Goal: Check status: Check status

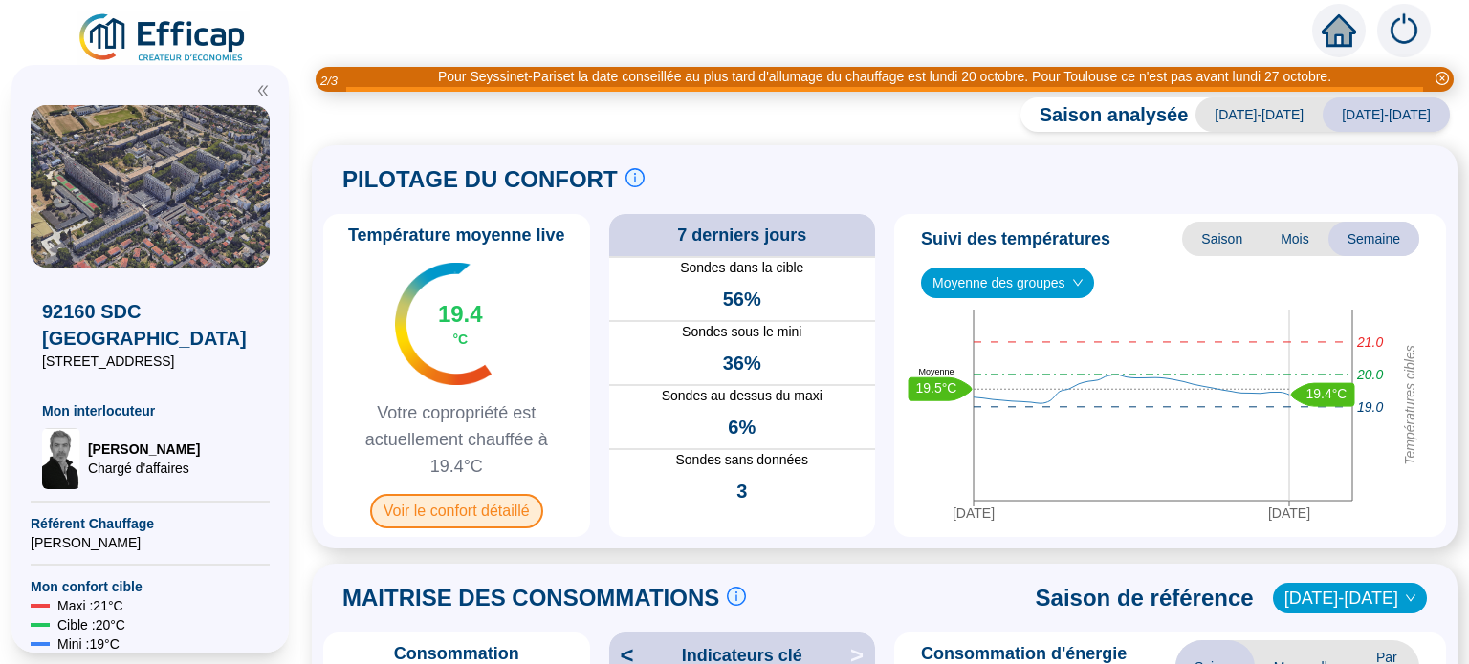
click at [454, 529] on span "Voir le confort détaillé" at bounding box center [456, 511] width 173 height 34
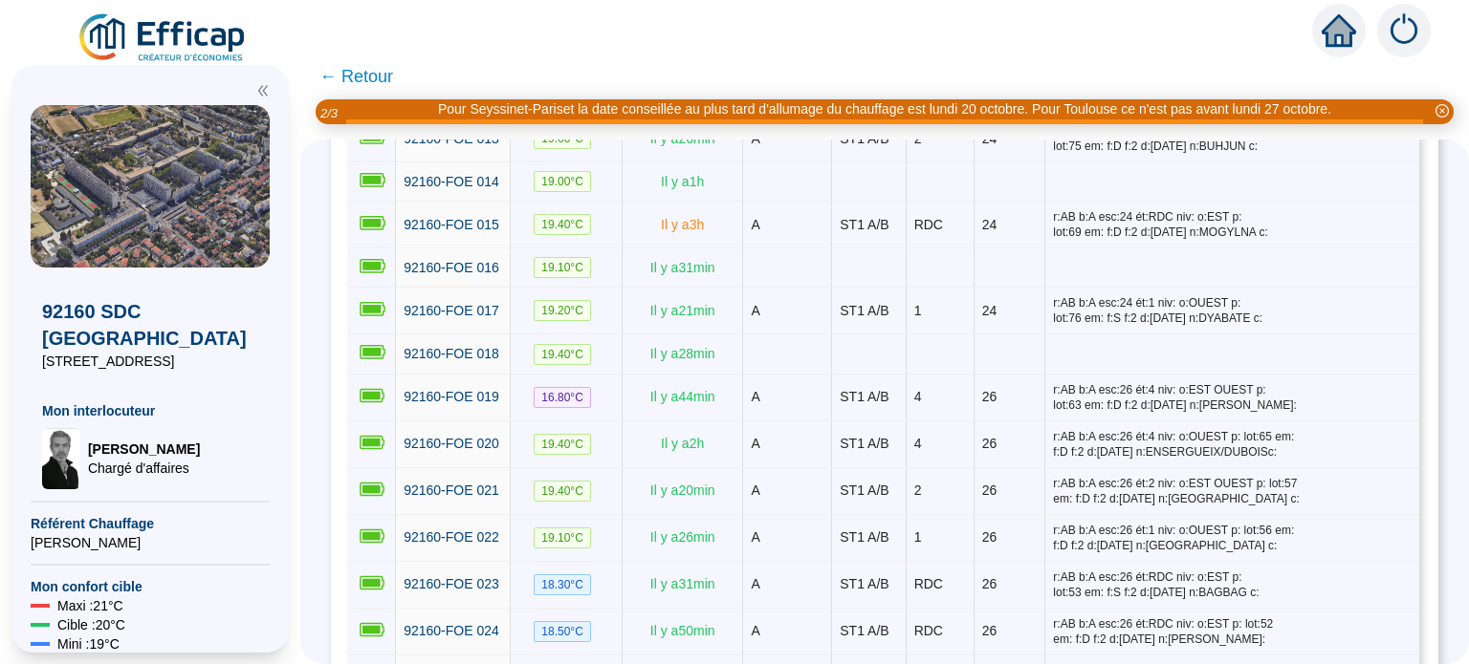
scroll to position [1019, 0]
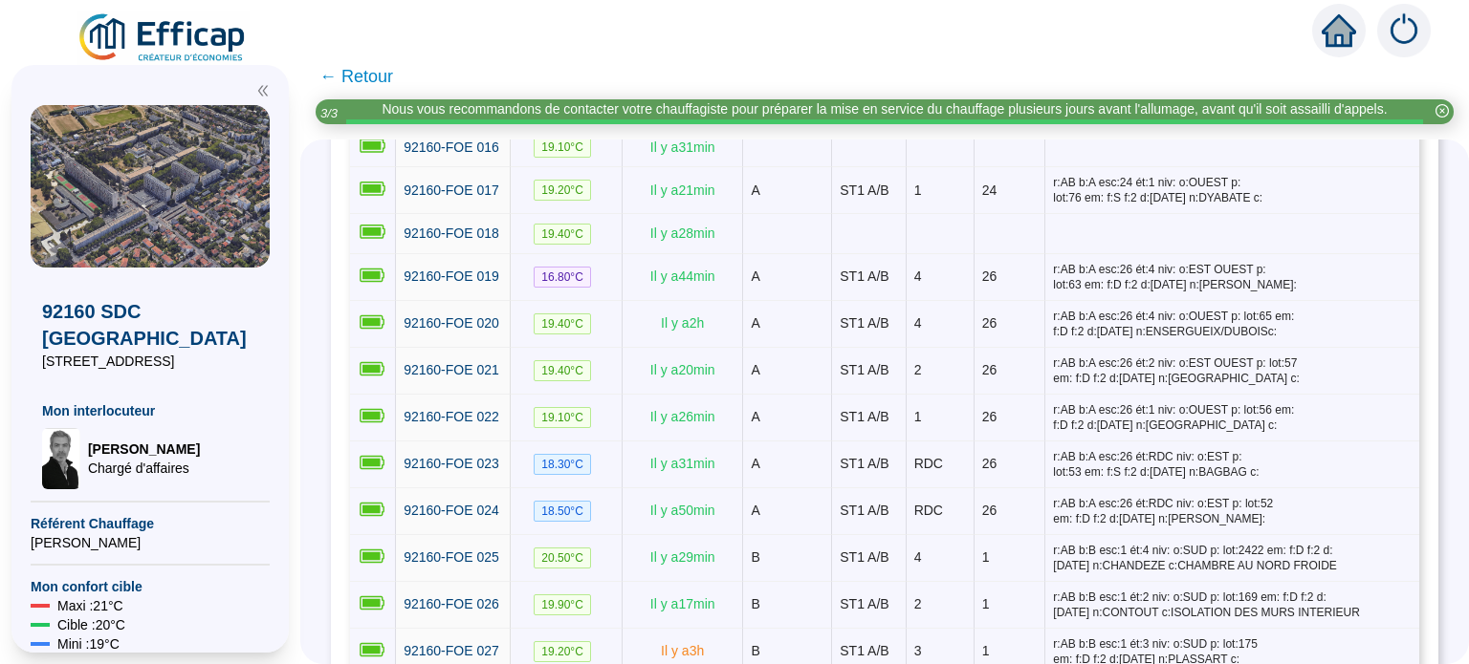
click at [378, 83] on span "← Retour" at bounding box center [356, 76] width 74 height 27
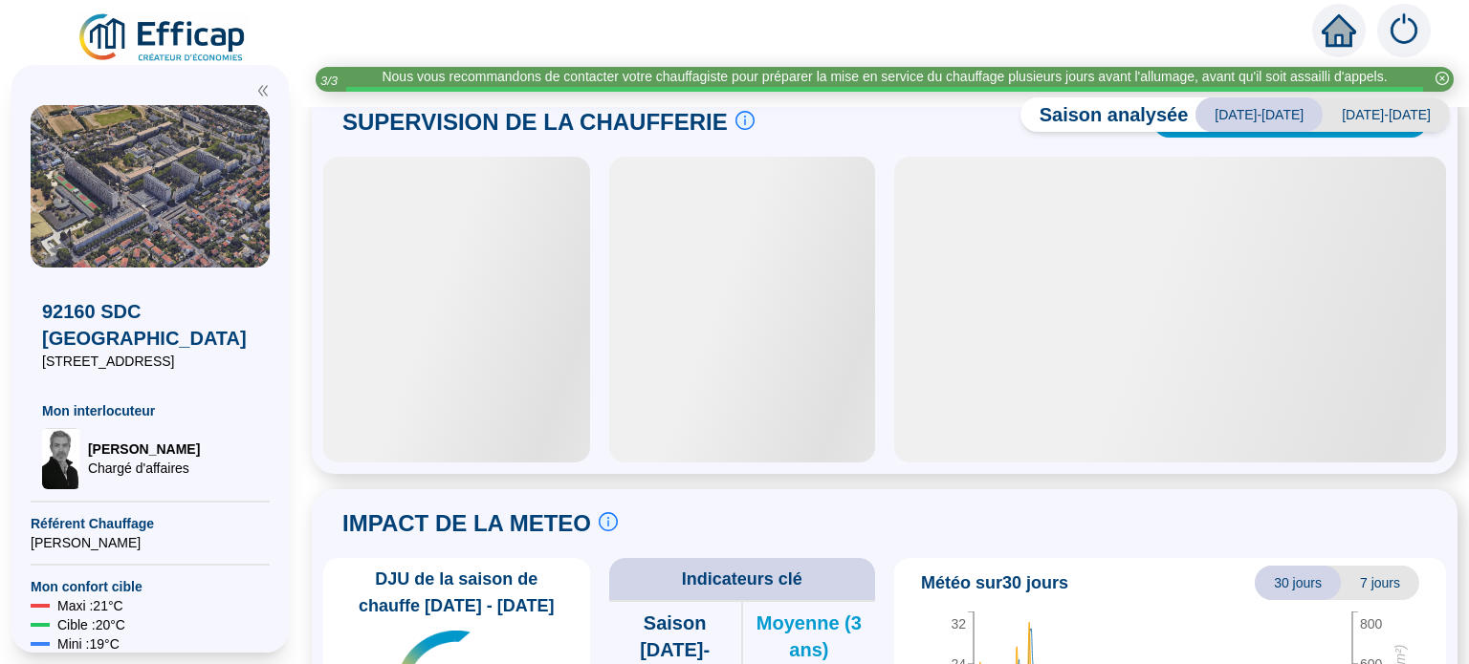
scroll to position [914, 0]
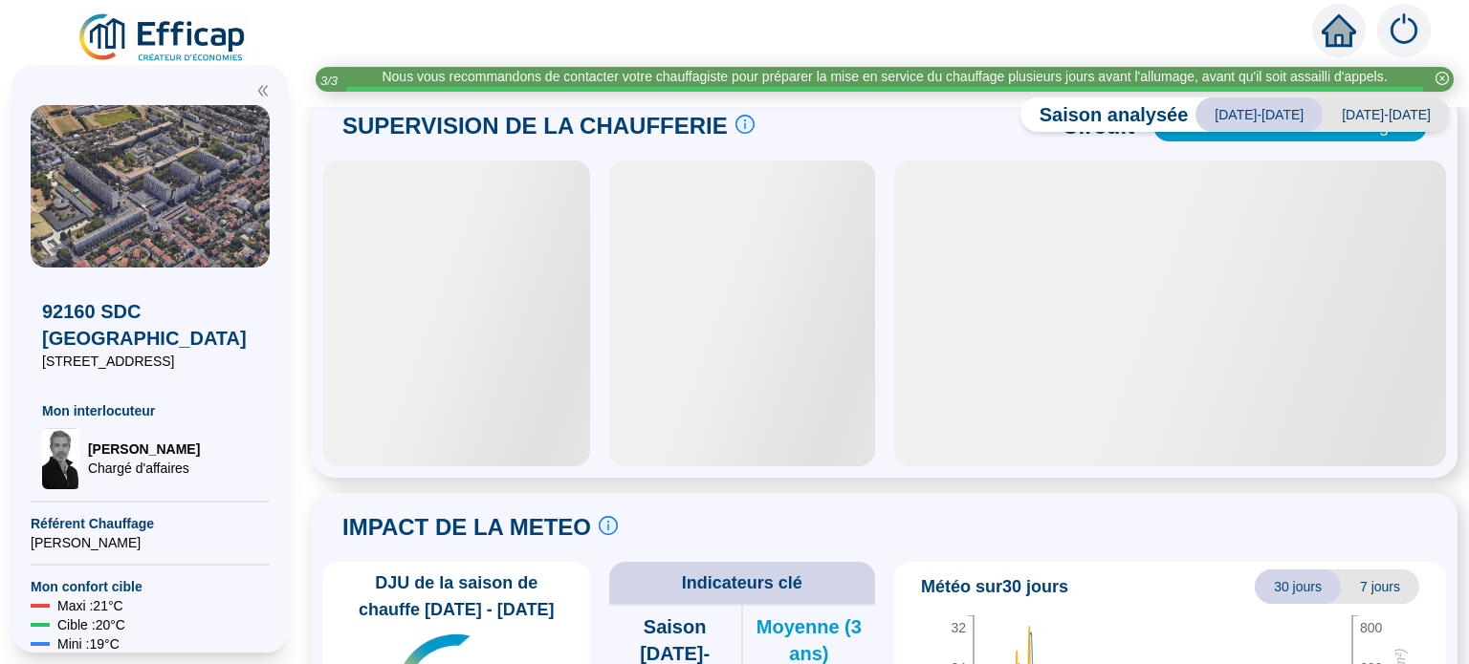
click at [471, 445] on div at bounding box center [456, 314] width 267 height 306
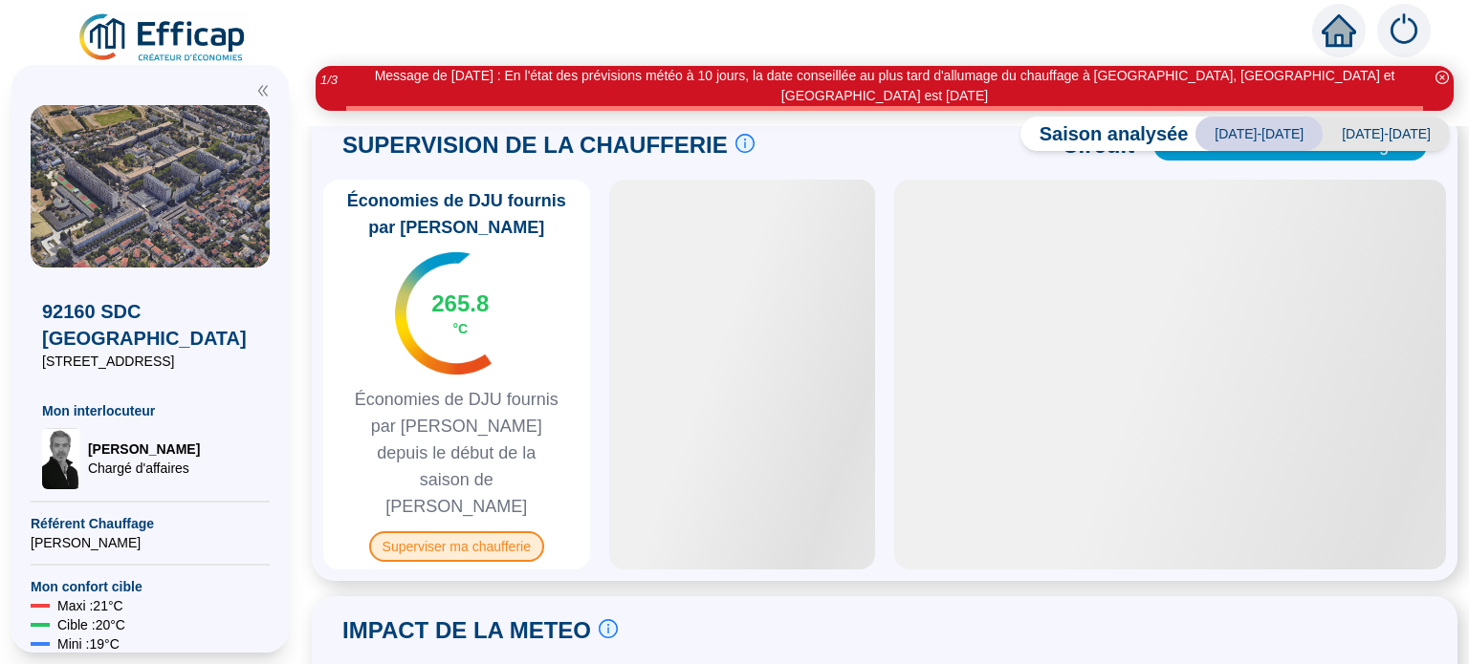
click at [465, 562] on span "Superviser ma chaufferie" at bounding box center [456, 547] width 175 height 31
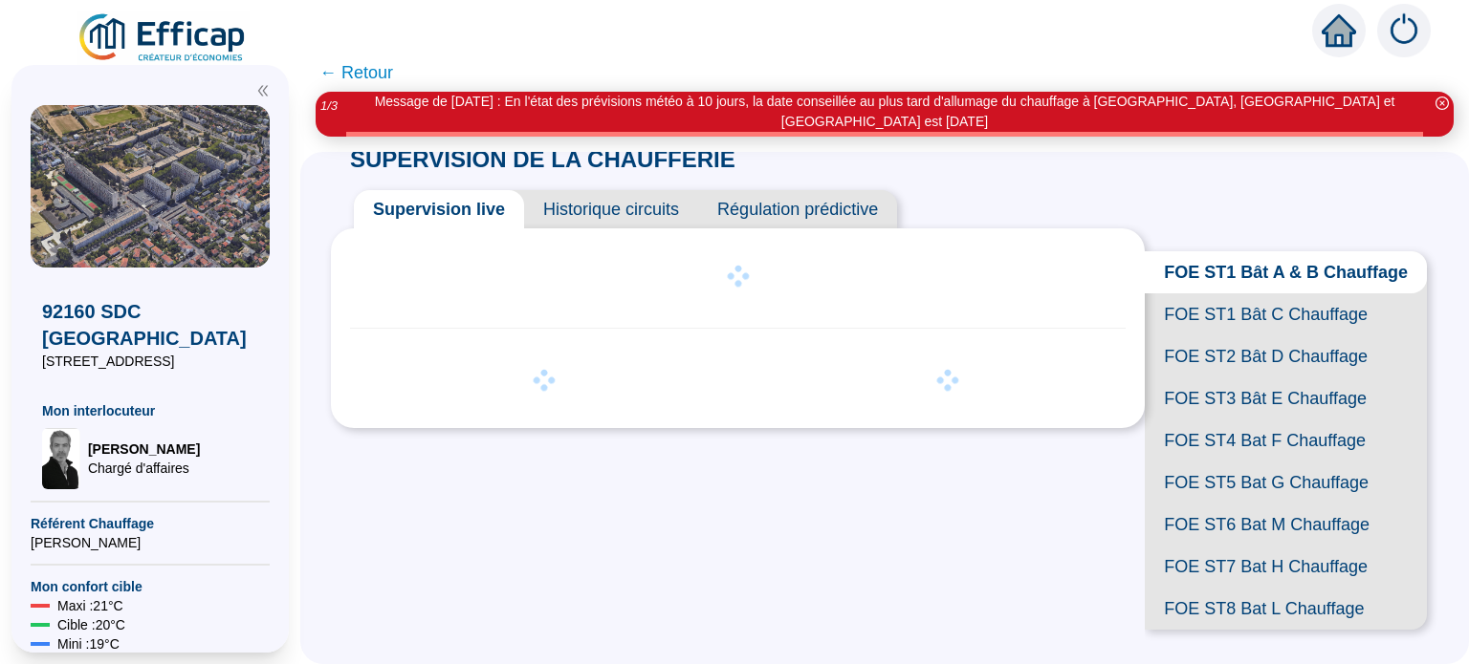
scroll to position [170, 0]
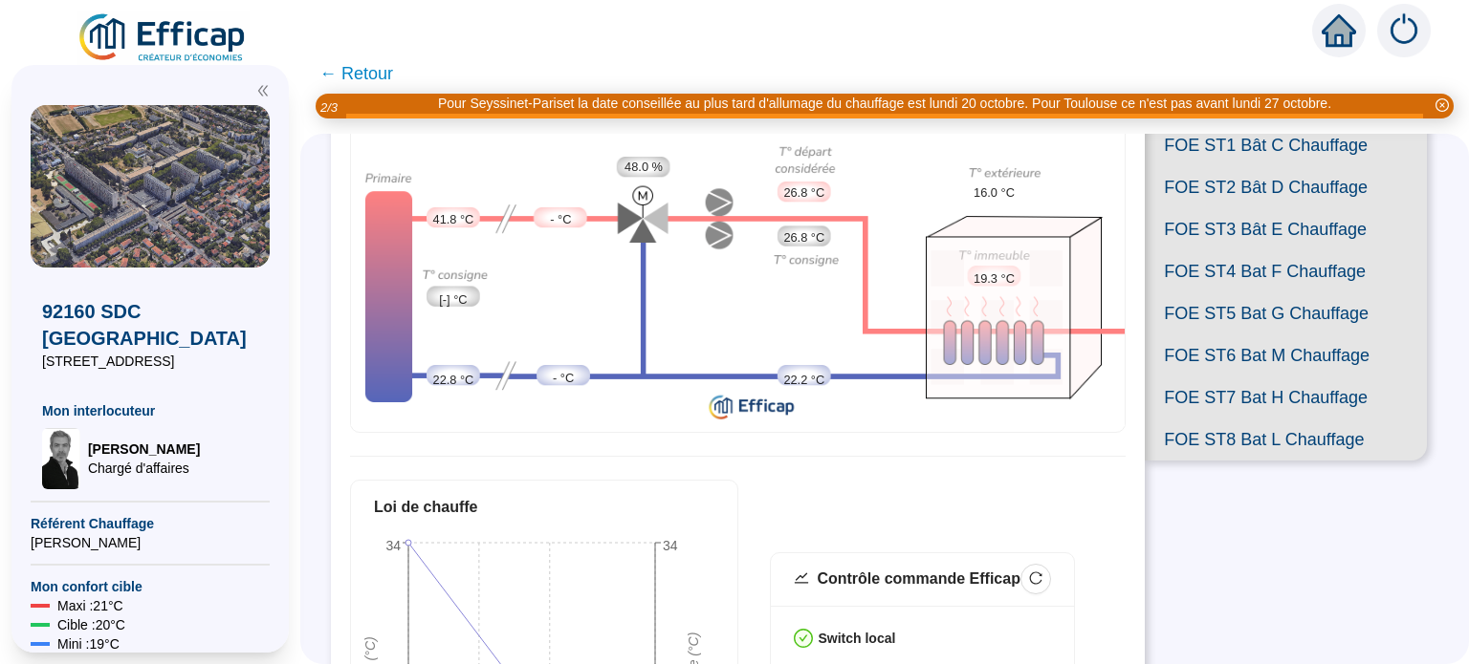
click at [1241, 377] on span "FOE ST6 Bat M Chauffage" at bounding box center [1285, 356] width 282 height 42
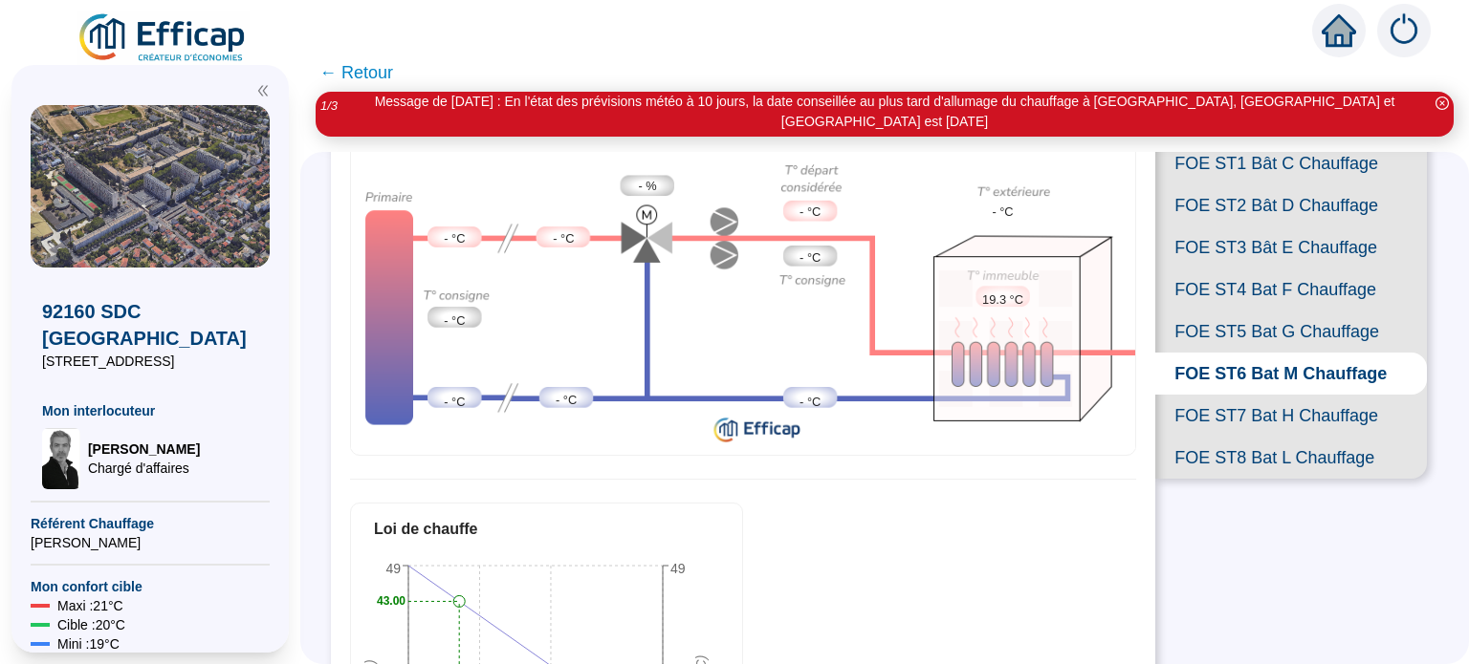
click at [1274, 479] on span "FOE ST8 Bat L Chauffage" at bounding box center [1291, 458] width 272 height 42
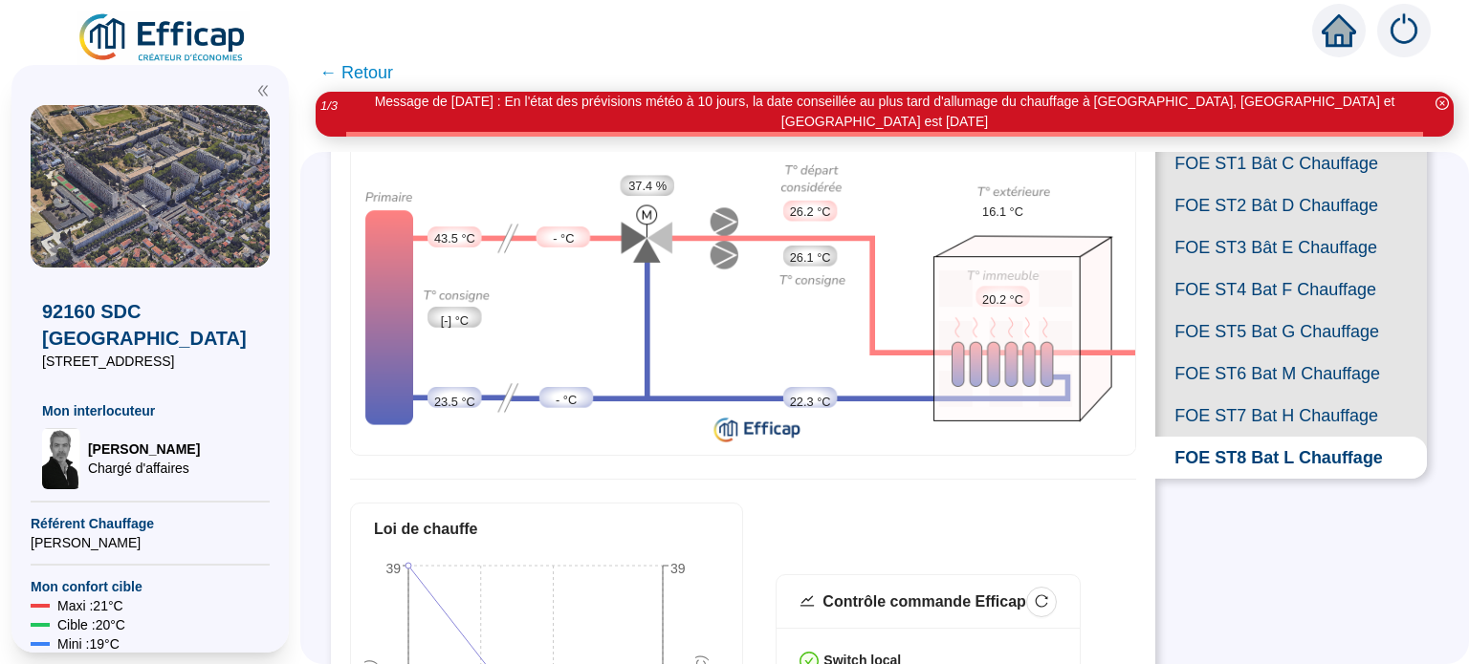
click at [1248, 175] on span "FOE ST1 Bât C Chauffage" at bounding box center [1291, 163] width 272 height 42
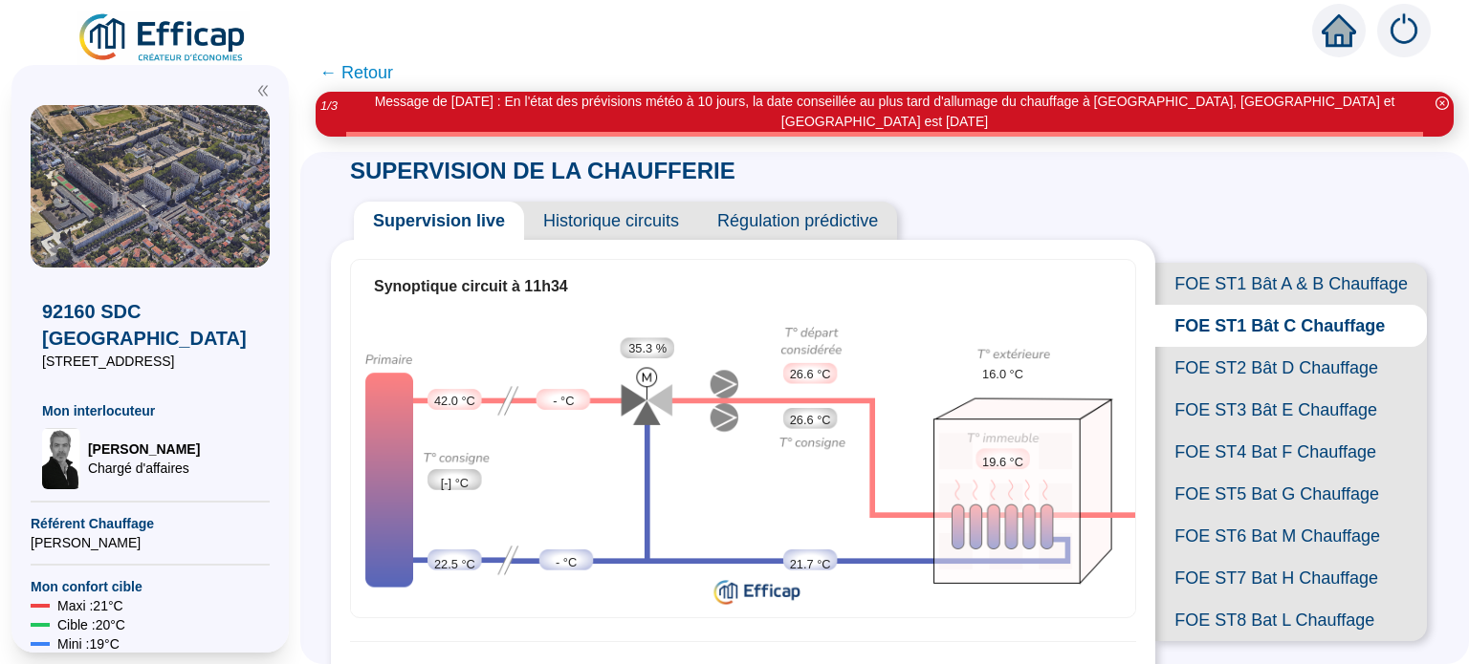
scroll to position [63, 0]
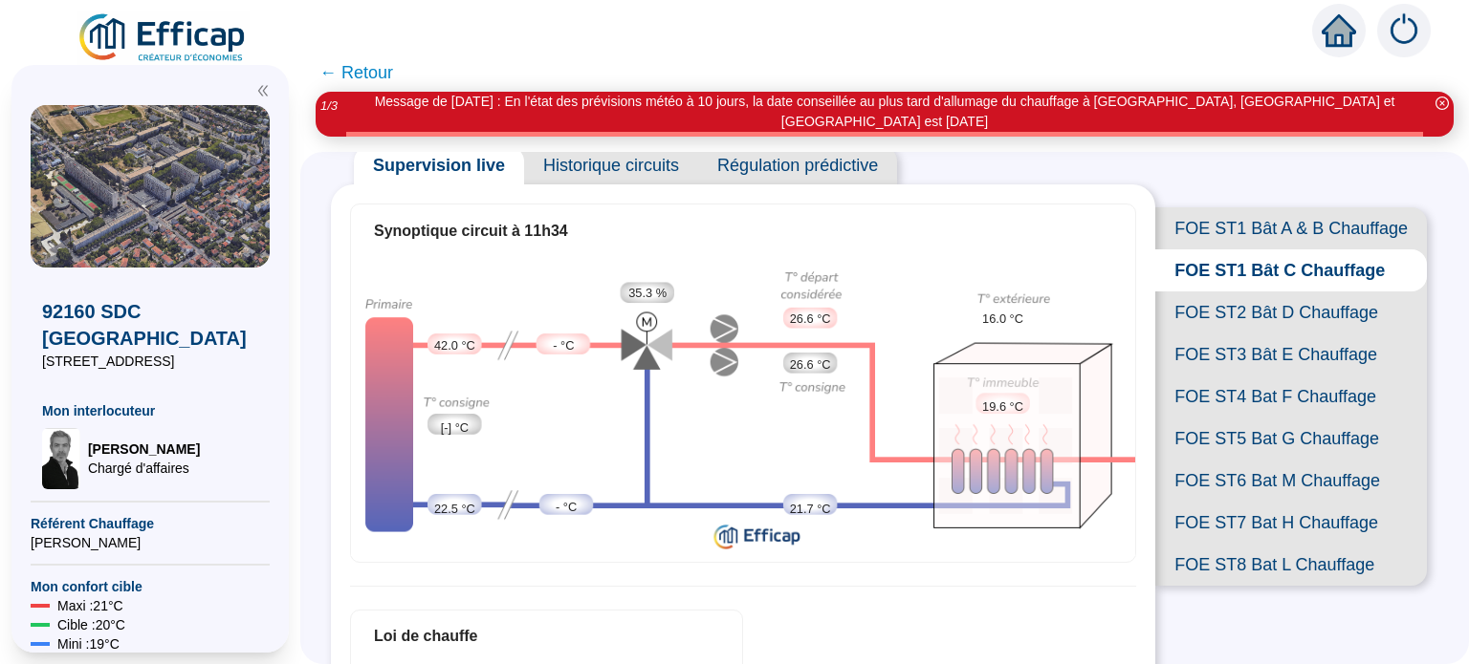
click at [1245, 229] on span "FOE ST1 Bât A & B Chauffage" at bounding box center [1291, 228] width 272 height 42
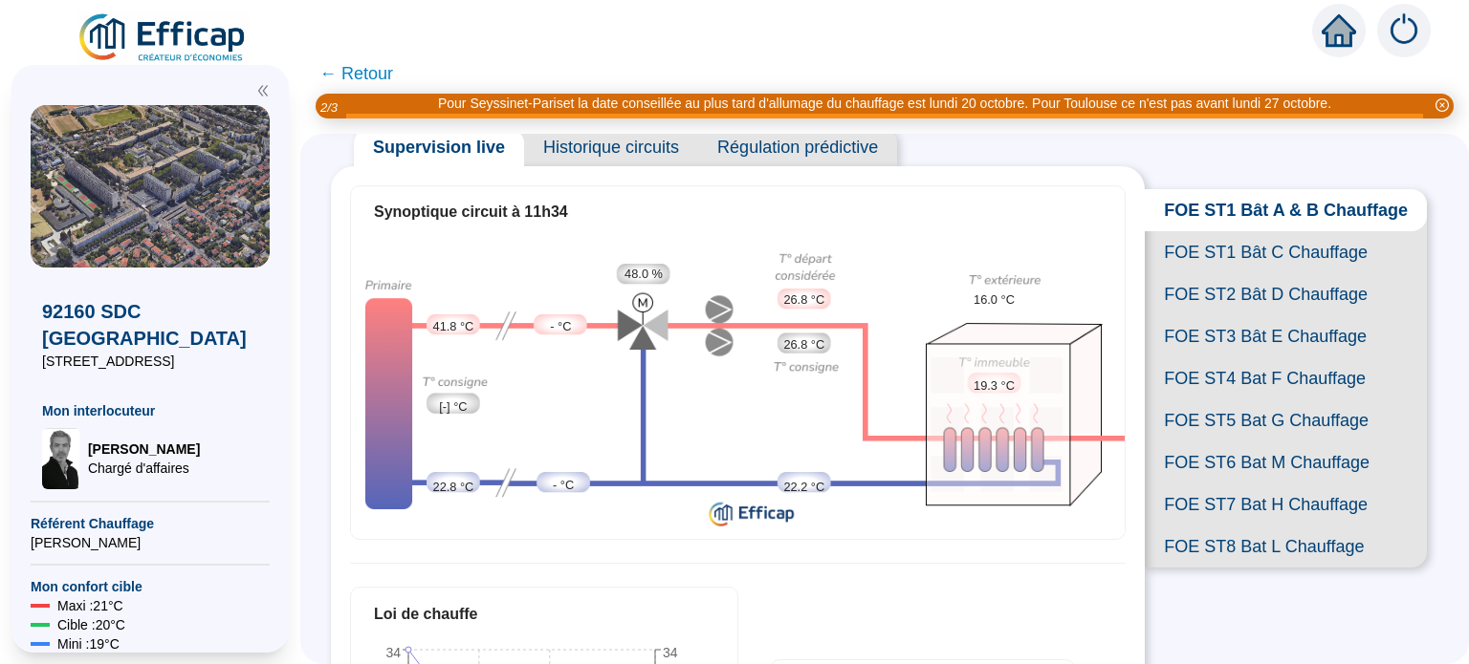
click at [1231, 273] on span "FOE ST1 Bât C Chauffage" at bounding box center [1285, 252] width 282 height 42
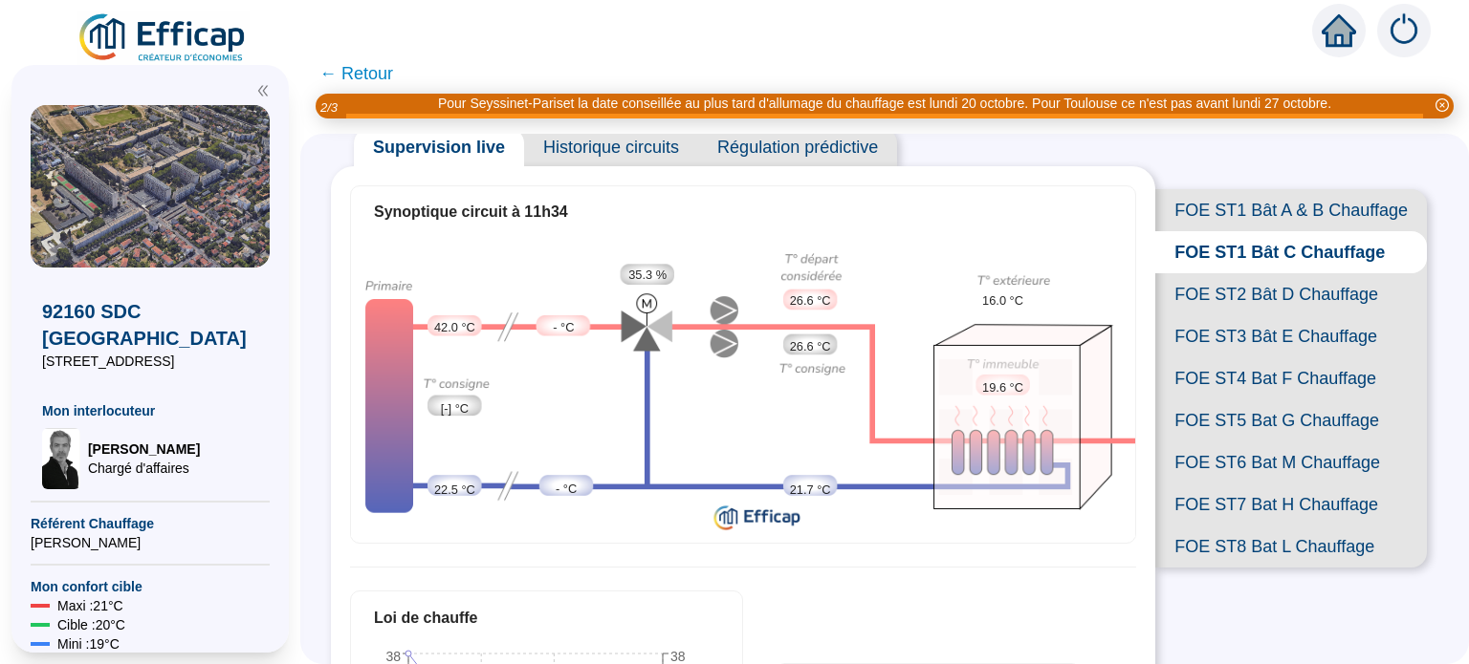
click at [1231, 316] on span "FOE ST2 Bât D Chauffage" at bounding box center [1291, 294] width 272 height 42
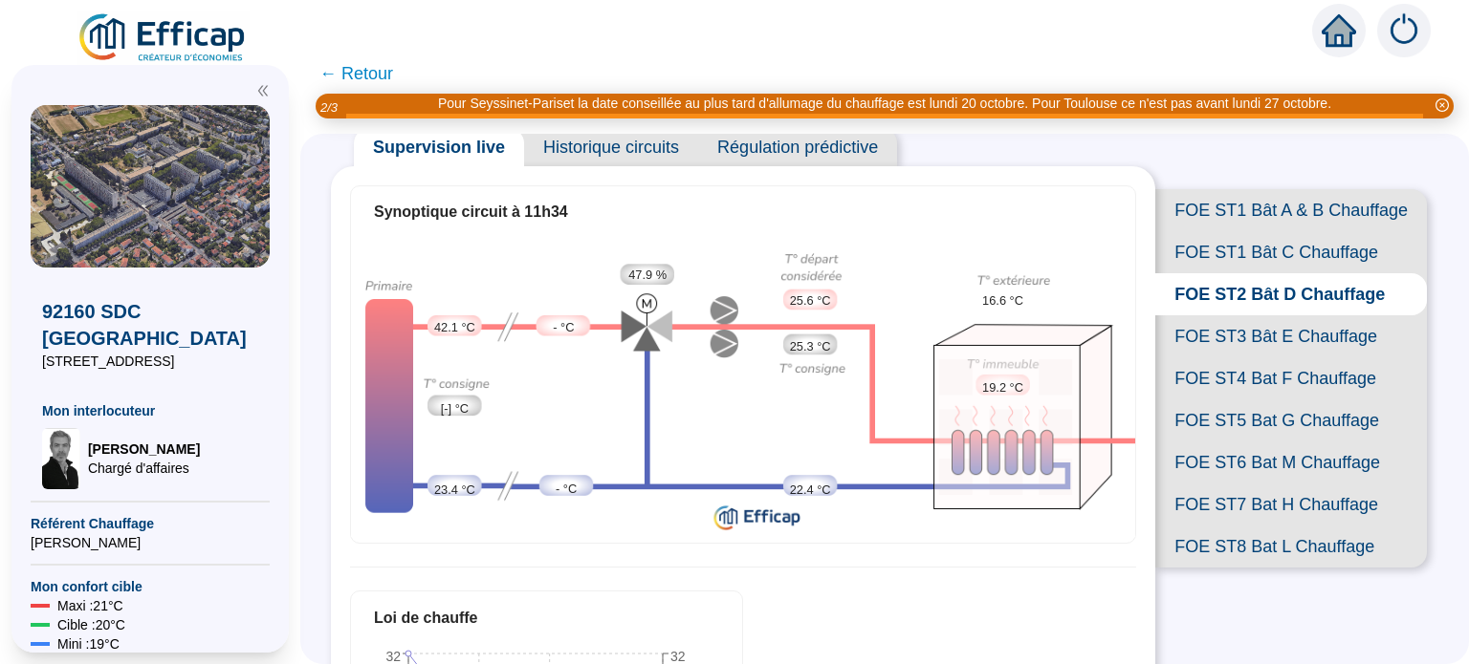
click at [1226, 358] on span "FOE ST3 Bât E Chauffage" at bounding box center [1291, 337] width 272 height 42
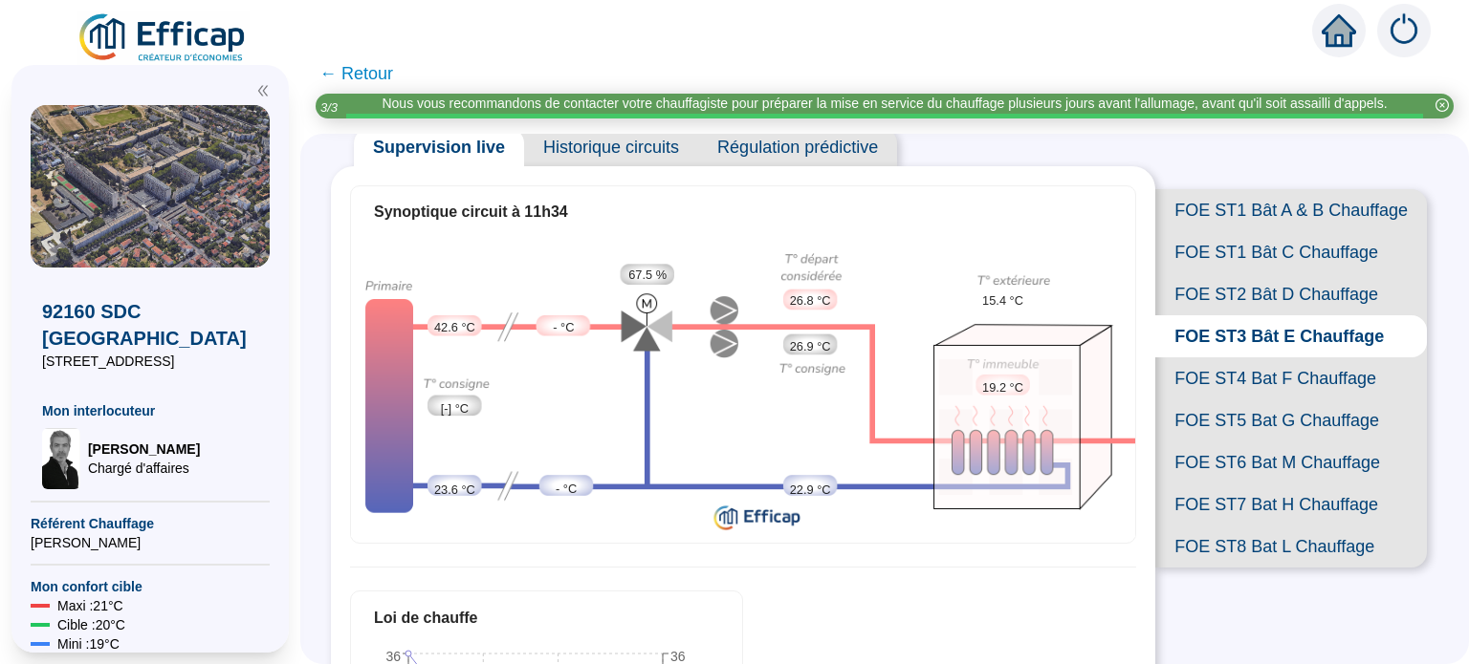
click at [1239, 400] on span "FOE ST4 Bat F Chauffage" at bounding box center [1291, 379] width 272 height 42
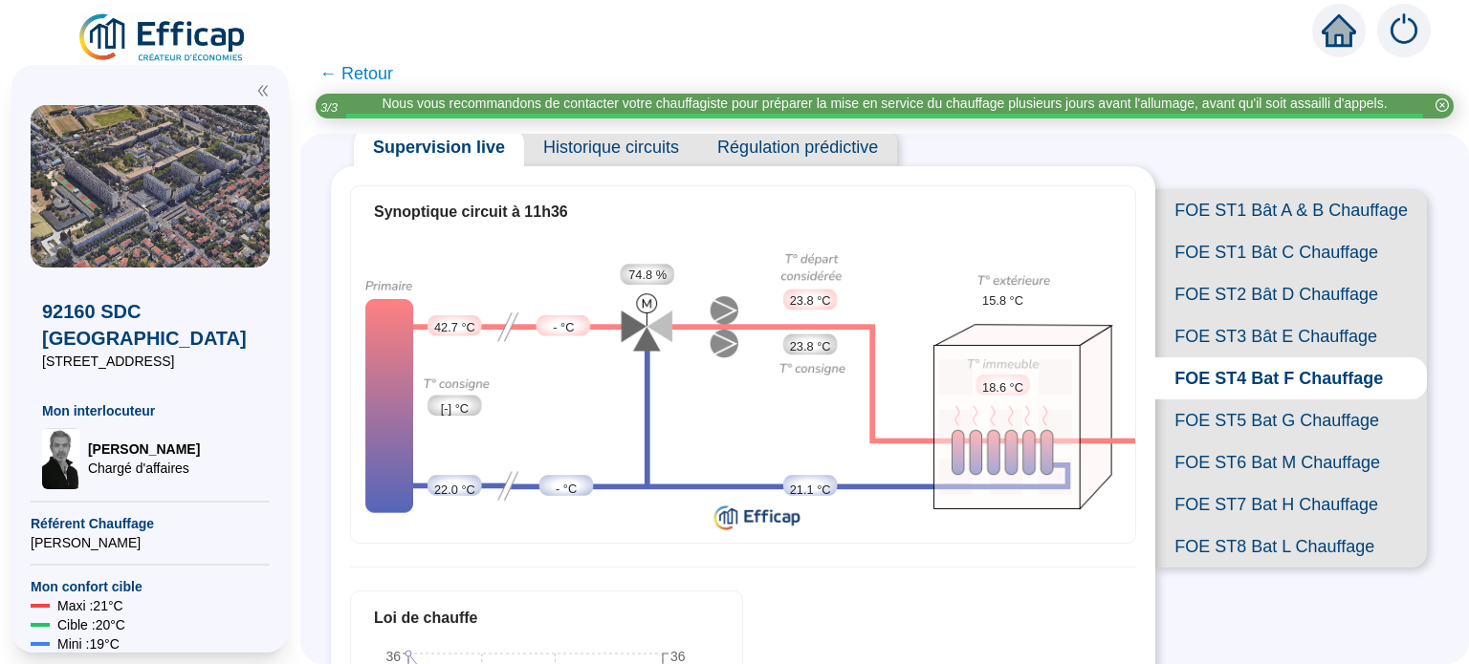
click at [1236, 442] on span "FOE ST5 Bat G Chauffage" at bounding box center [1291, 421] width 272 height 42
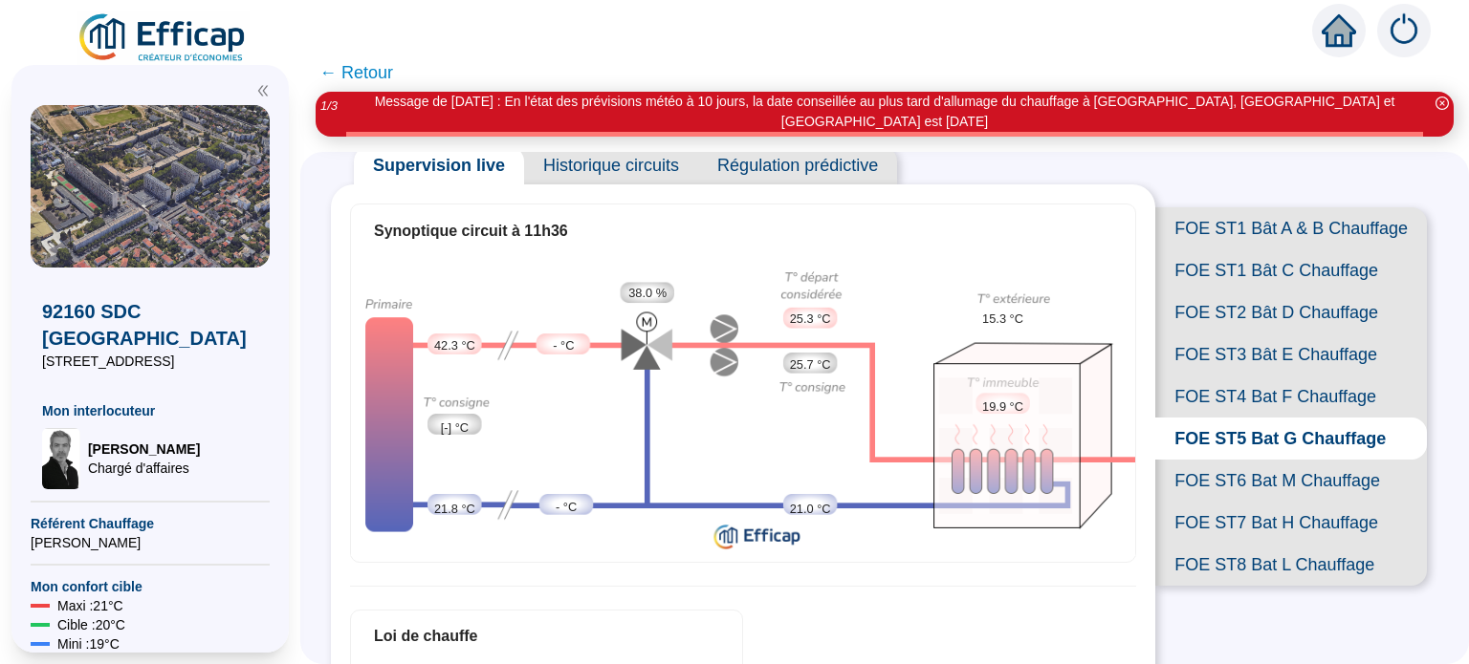
click at [1236, 502] on span "FOE ST6 Bat M Chauffage" at bounding box center [1291, 481] width 272 height 42
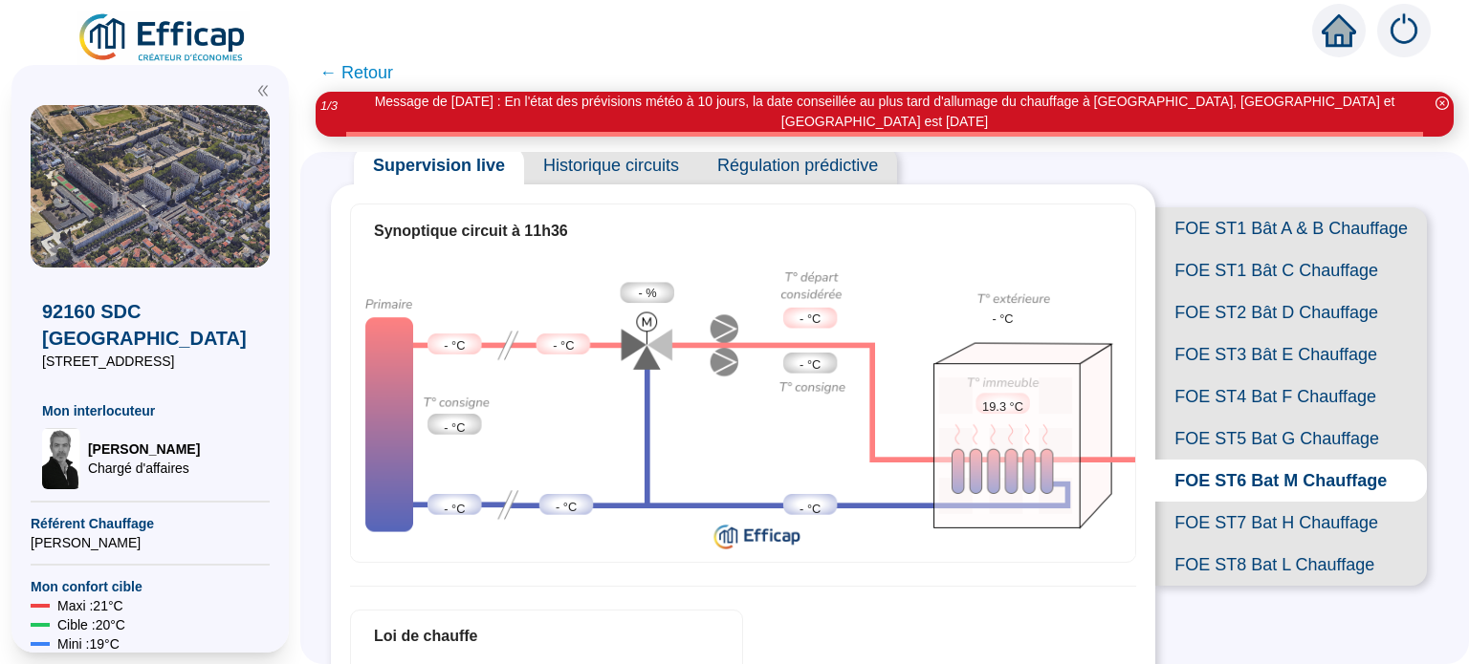
scroll to position [191, 0]
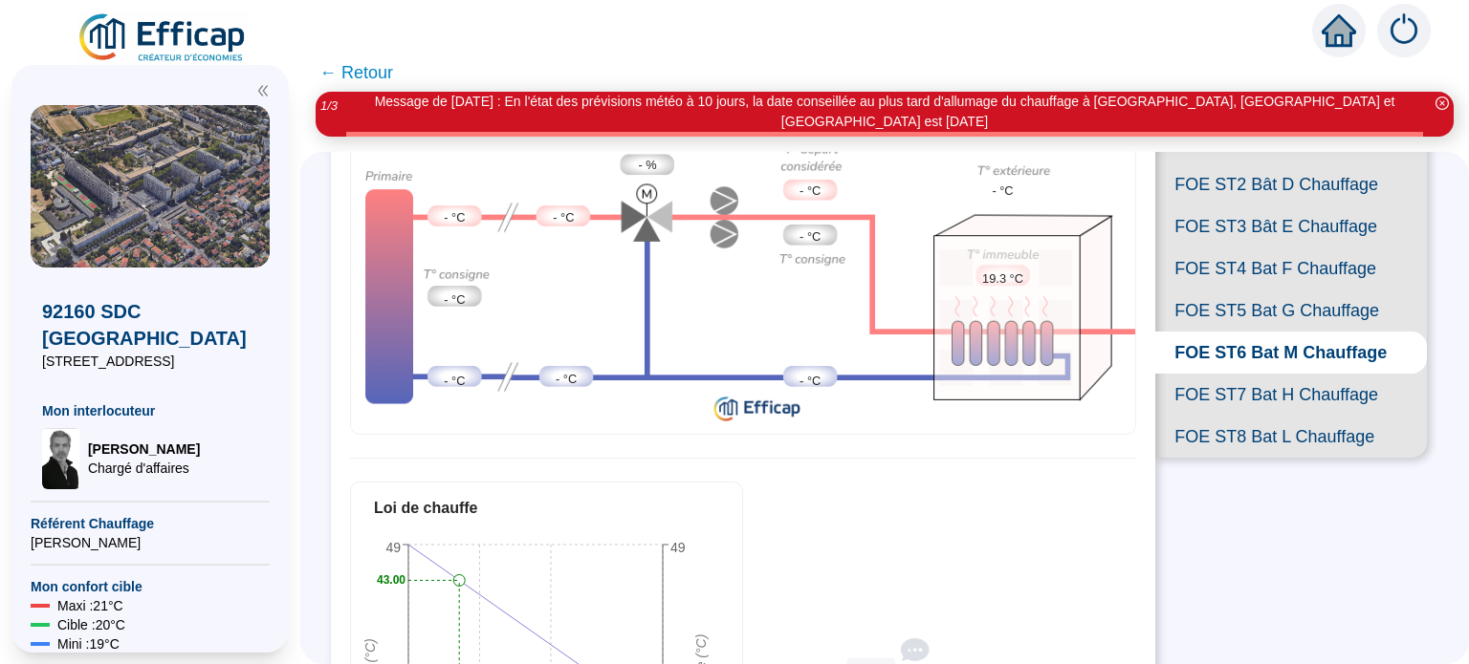
click at [1239, 416] on span "FOE ST7 Bat H Chauffage" at bounding box center [1291, 395] width 272 height 42
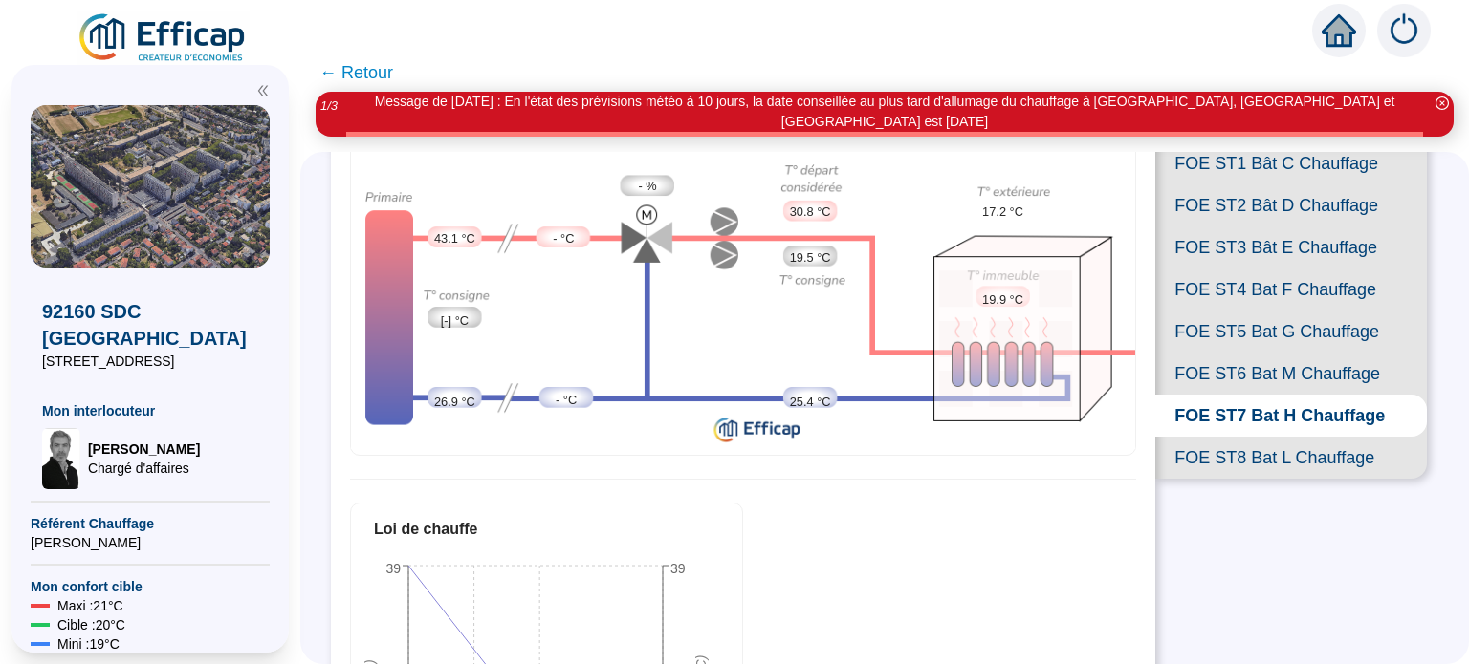
scroll to position [191, 0]
